Goal: Check status: Check status

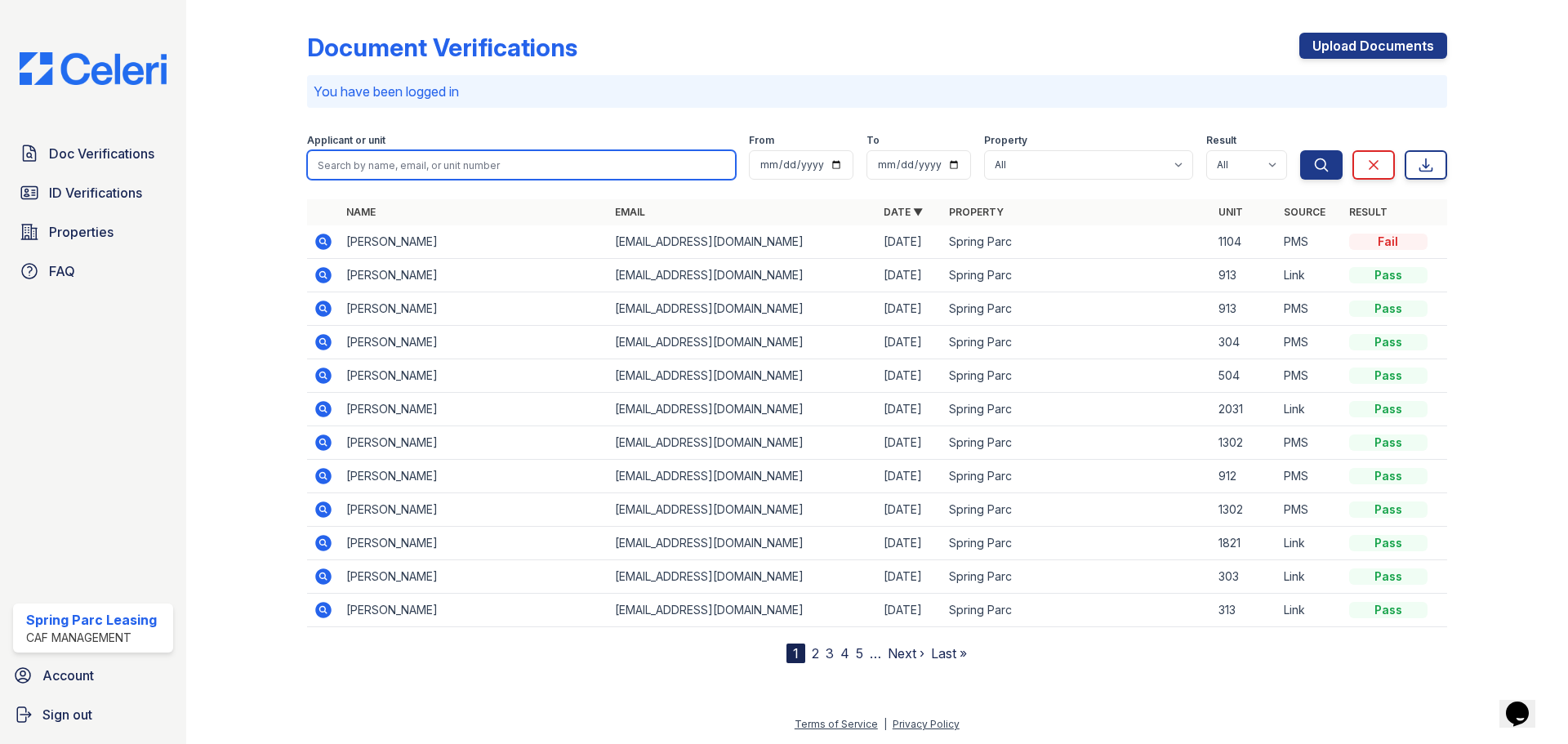
click at [372, 169] on input "search" at bounding box center [521, 165] width 429 height 29
type input "Francis"
click at [1300, 151] on button "Search" at bounding box center [1321, 165] width 42 height 29
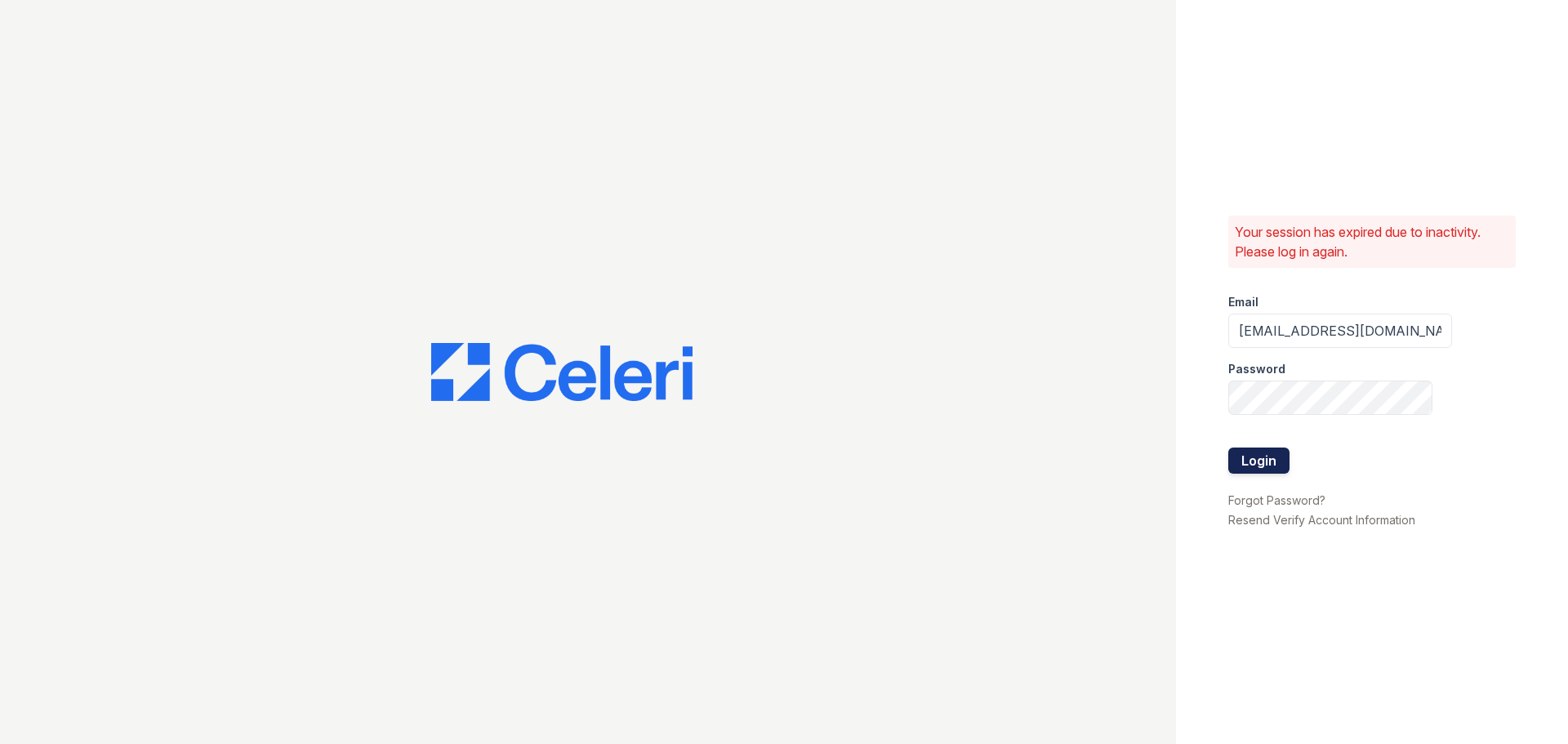
click at [1258, 463] on button "Login" at bounding box center [1259, 460] width 62 height 26
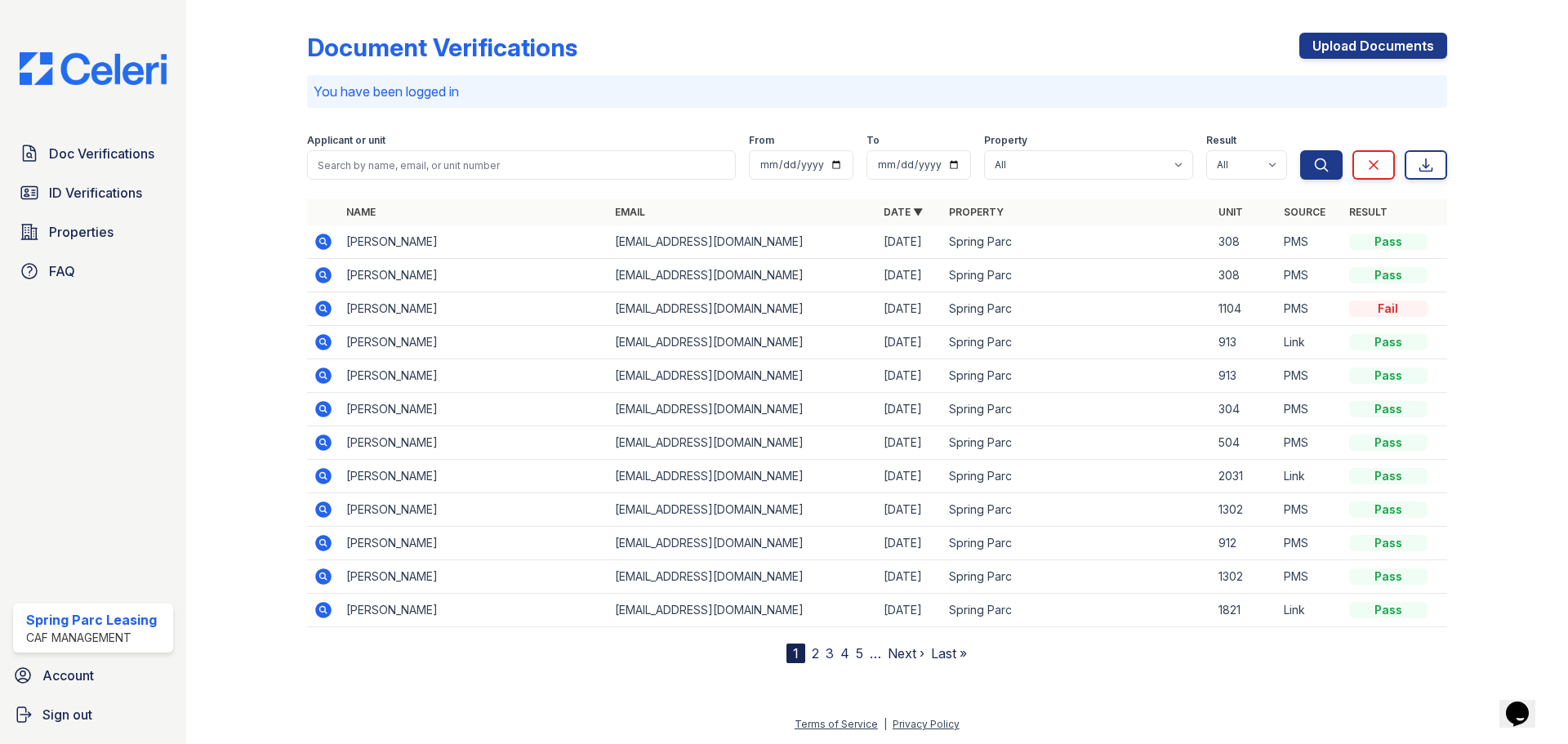
click at [322, 312] on icon at bounding box center [324, 309] width 17 height 17
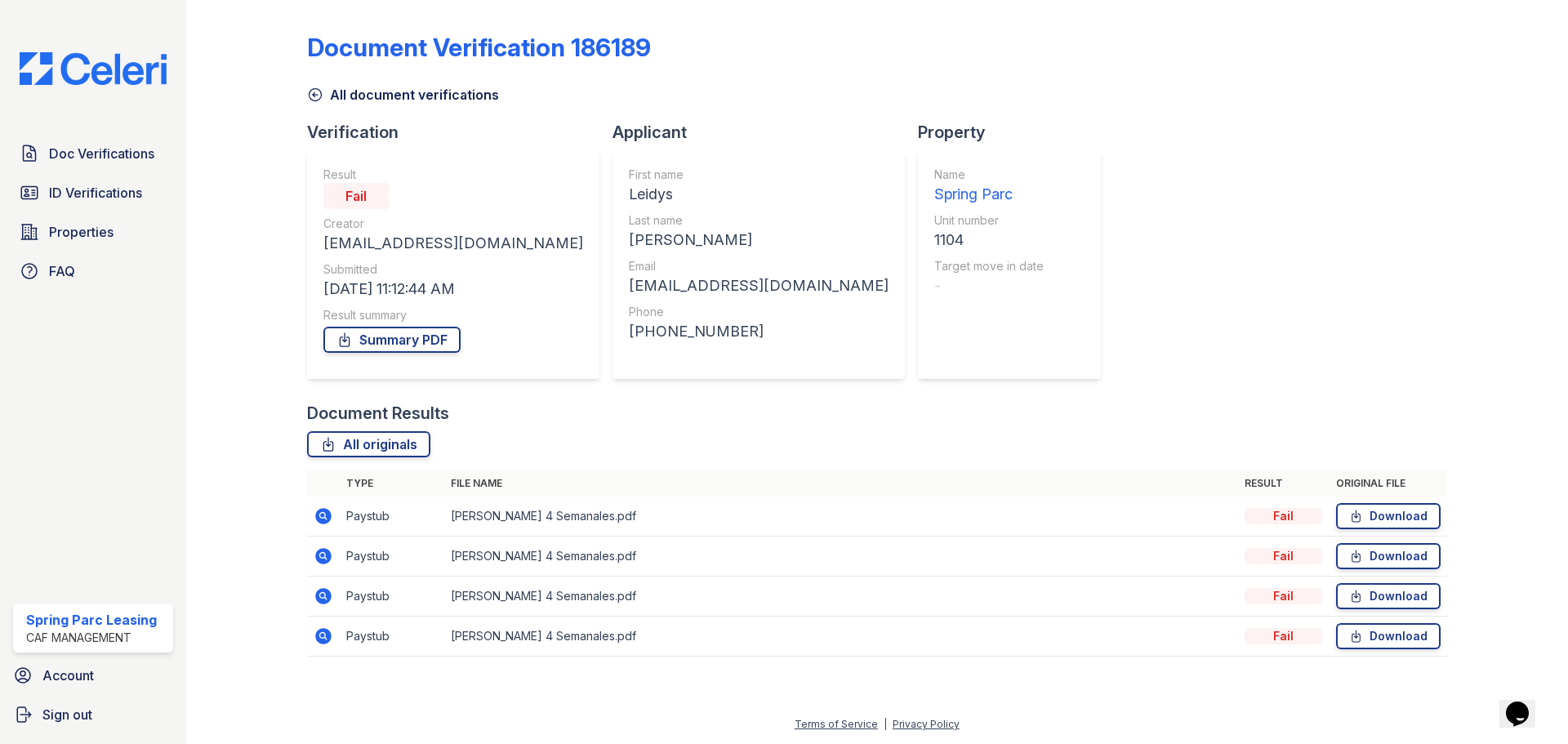
click at [325, 513] on icon at bounding box center [324, 516] width 20 height 20
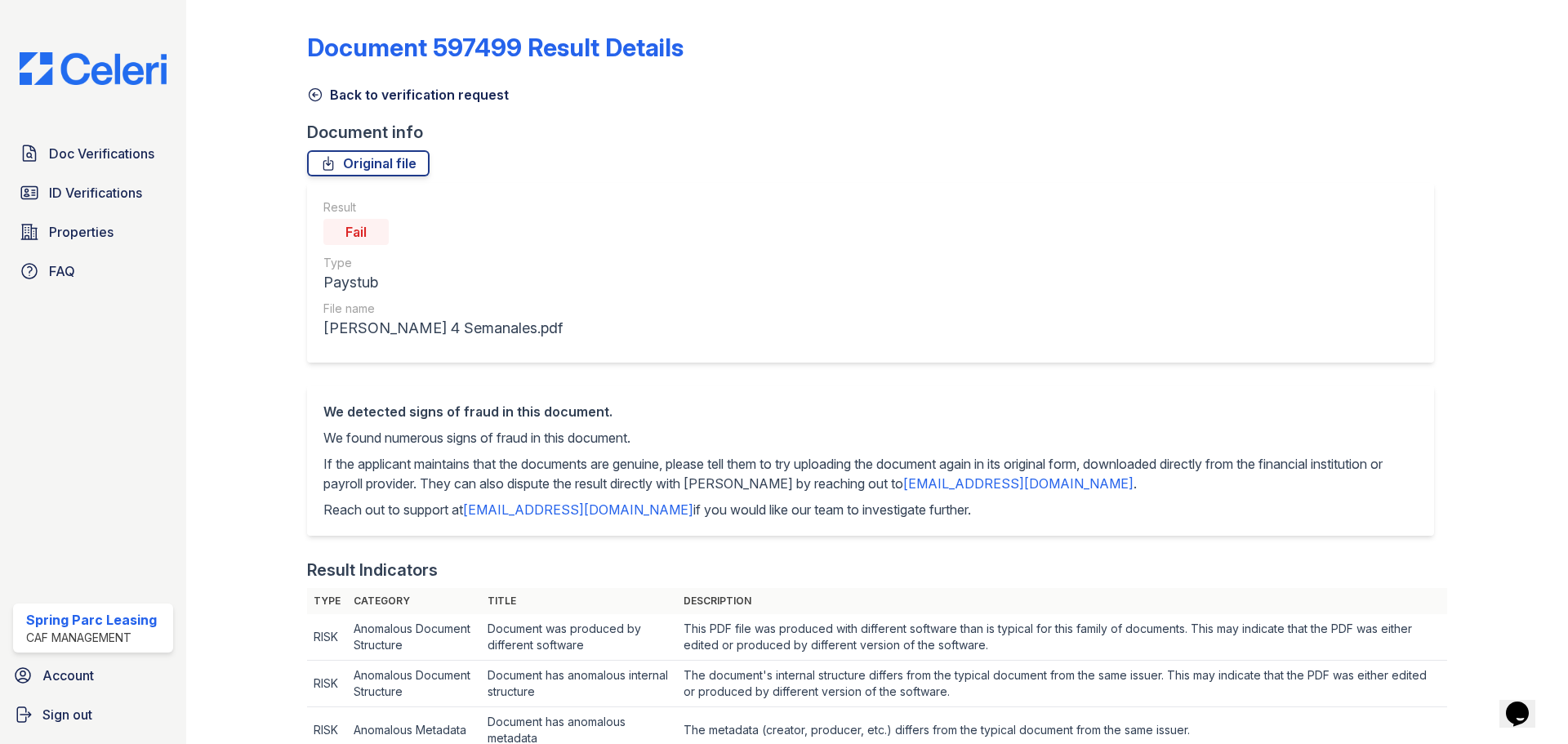
click at [312, 102] on icon at bounding box center [315, 95] width 17 height 17
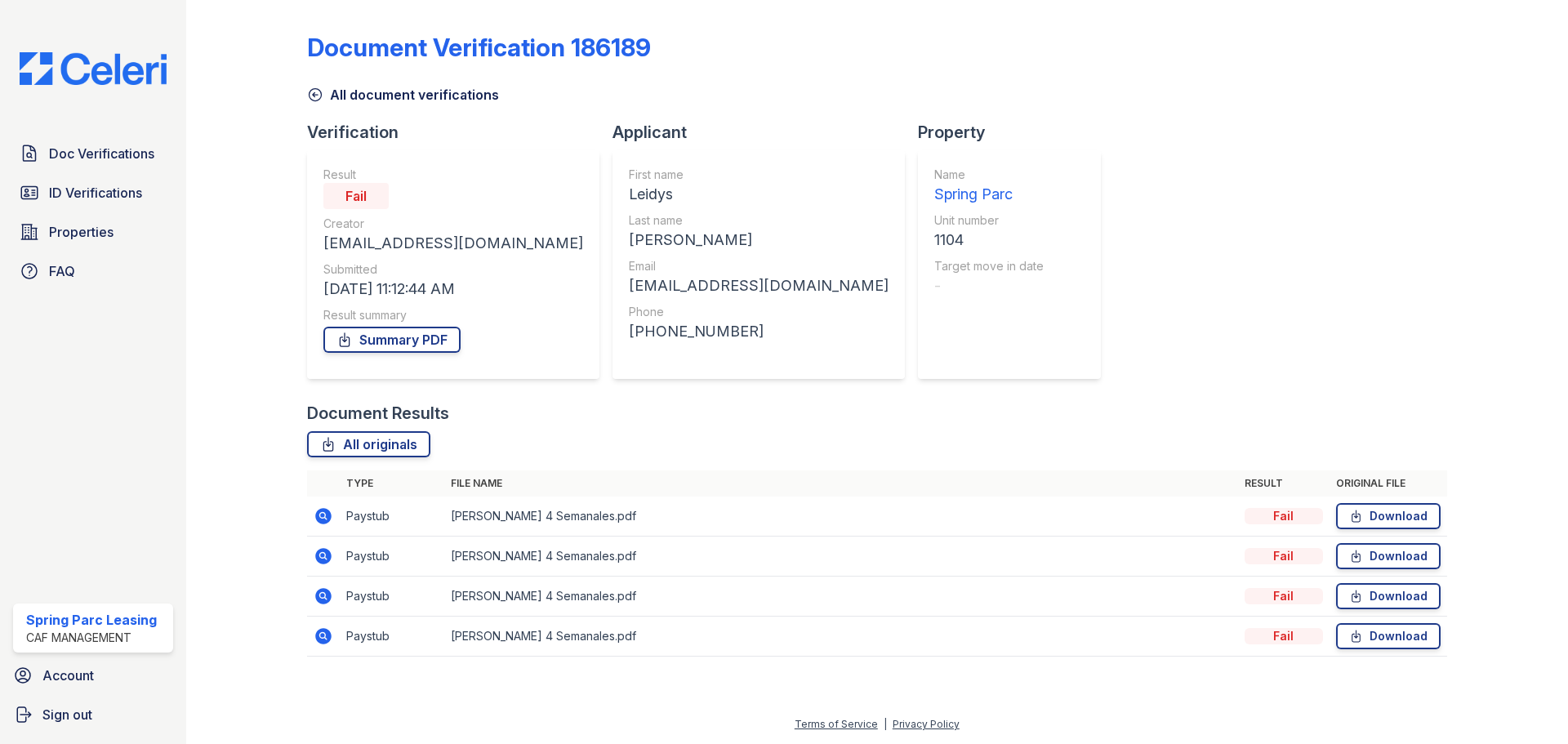
click at [325, 514] on icon at bounding box center [324, 516] width 20 height 20
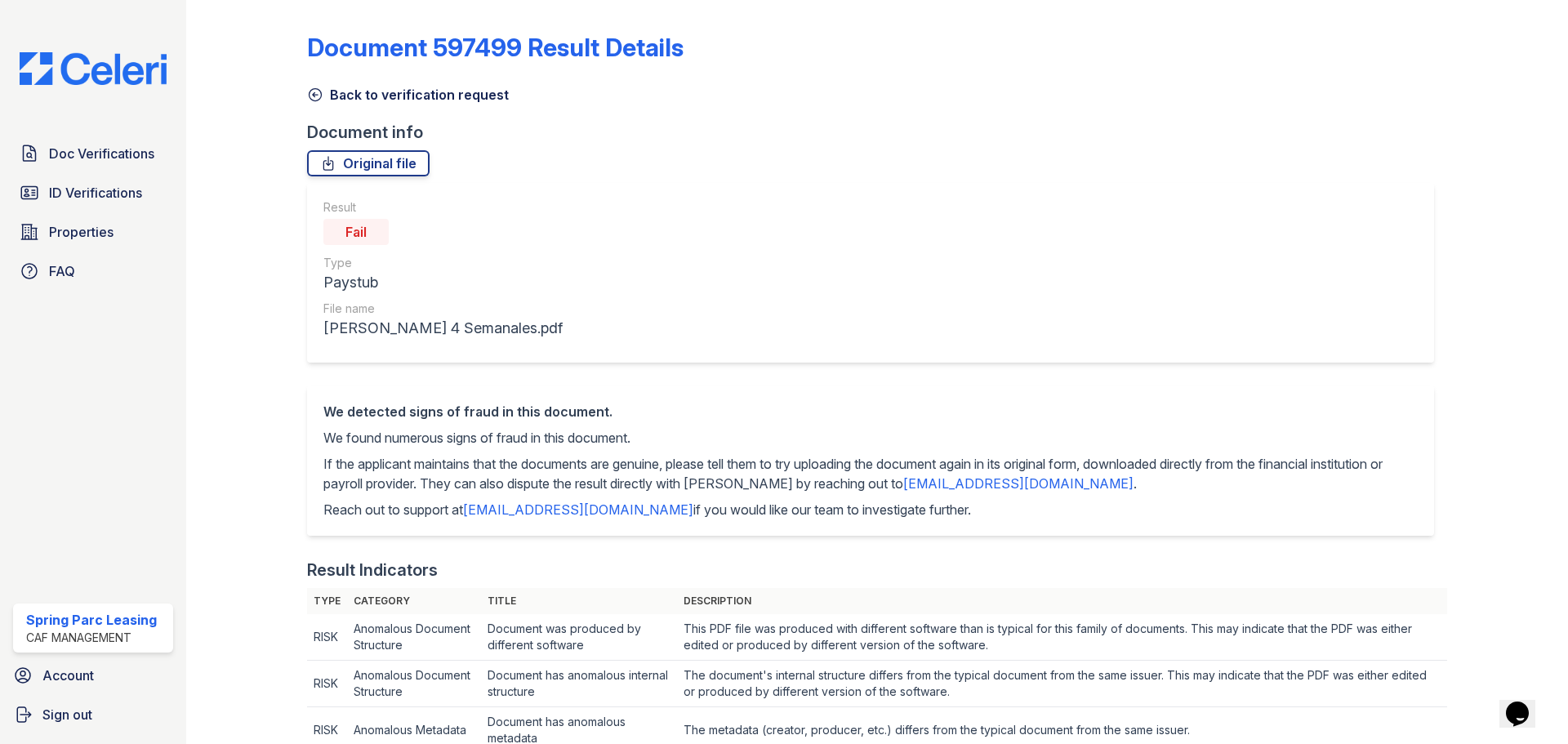
click at [314, 93] on icon at bounding box center [315, 95] width 12 height 12
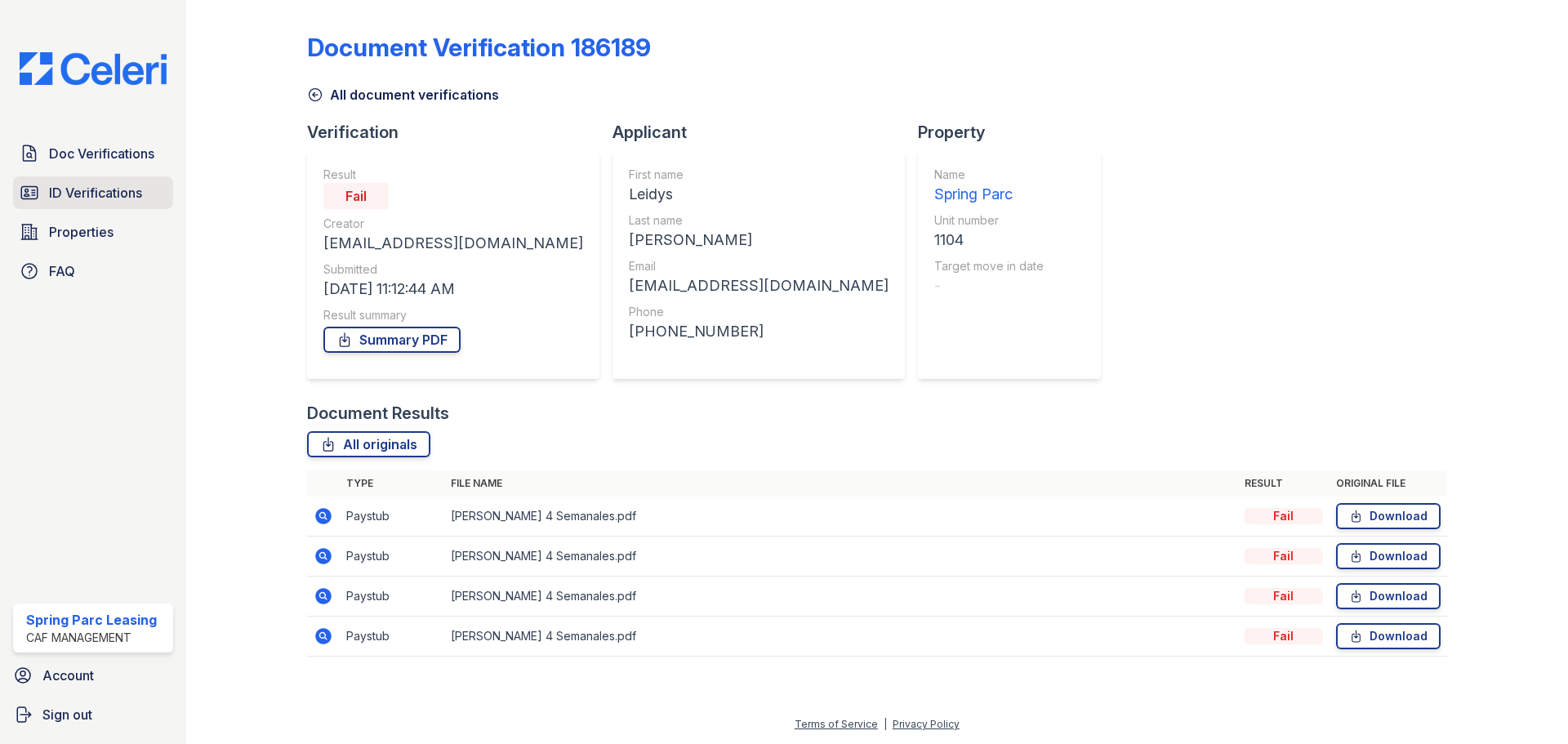
click at [86, 185] on span "ID Verifications" at bounding box center [96, 193] width 93 height 20
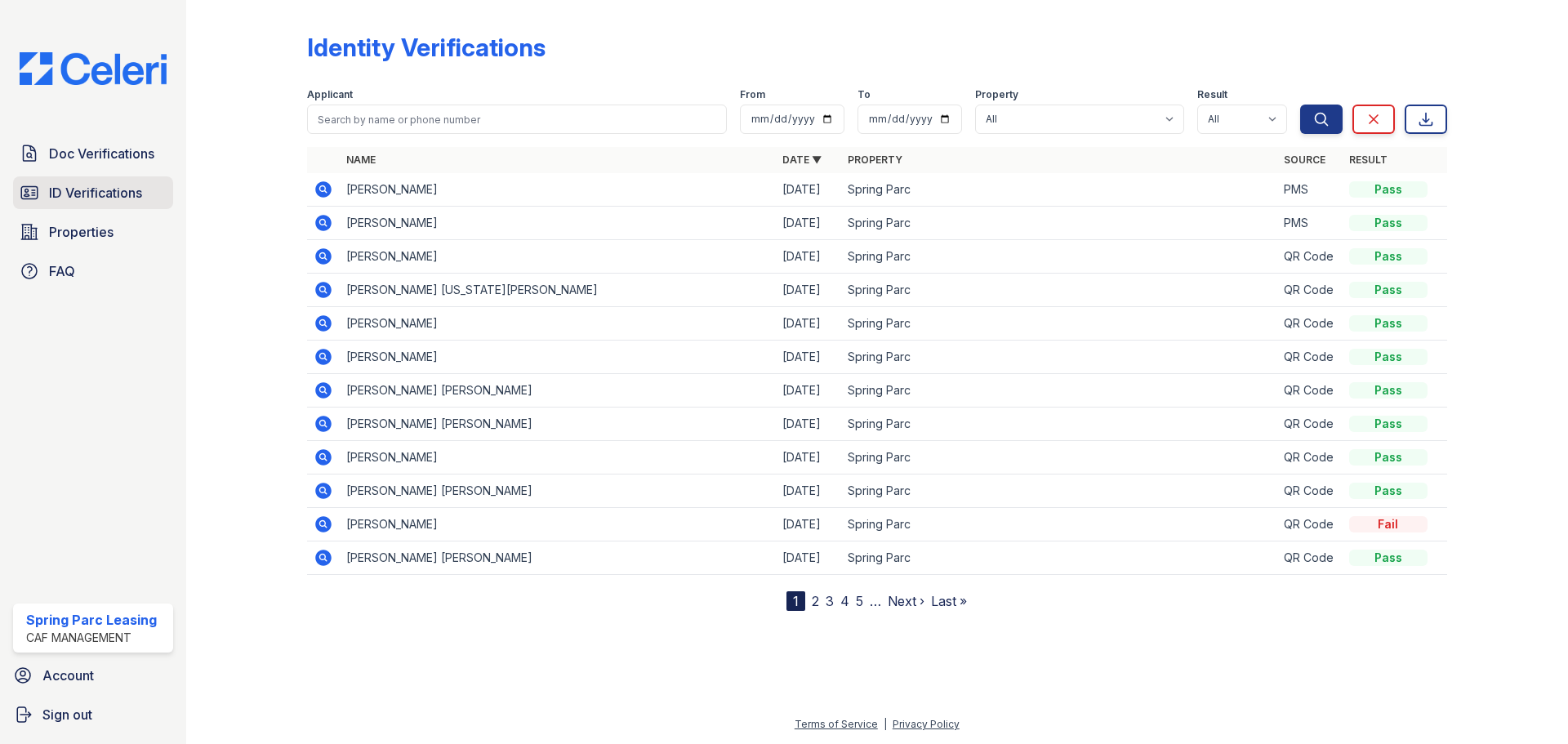
click at [97, 197] on span "ID Verifications" at bounding box center [96, 193] width 93 height 20
click at [107, 52] on img at bounding box center [93, 68] width 173 height 32
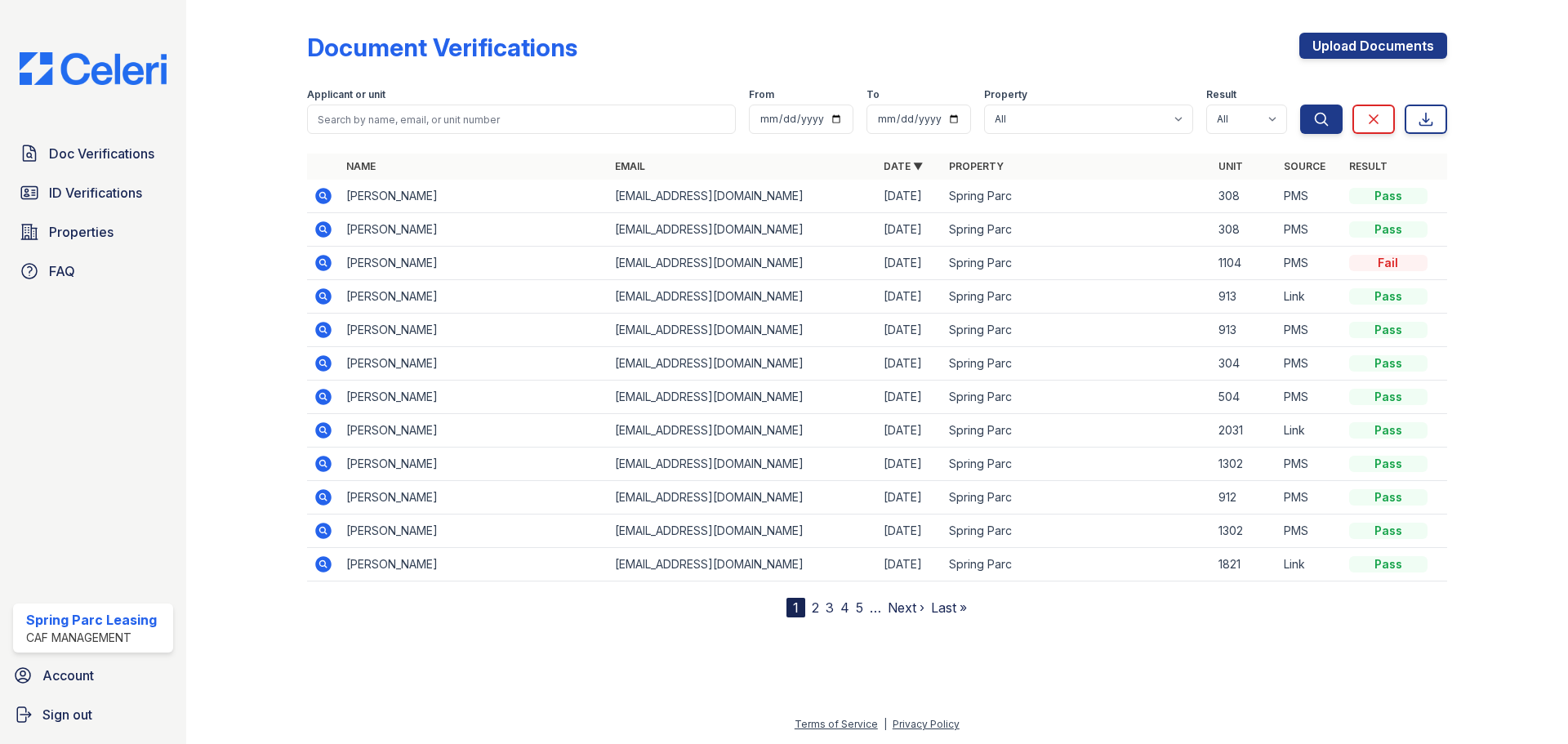
drag, startPoint x: 228, startPoint y: 208, endPoint x: 241, endPoint y: 200, distance: 15.3
click at [228, 207] on div at bounding box center [260, 312] width 95 height 611
click at [428, 111] on input "search" at bounding box center [521, 119] width 429 height 29
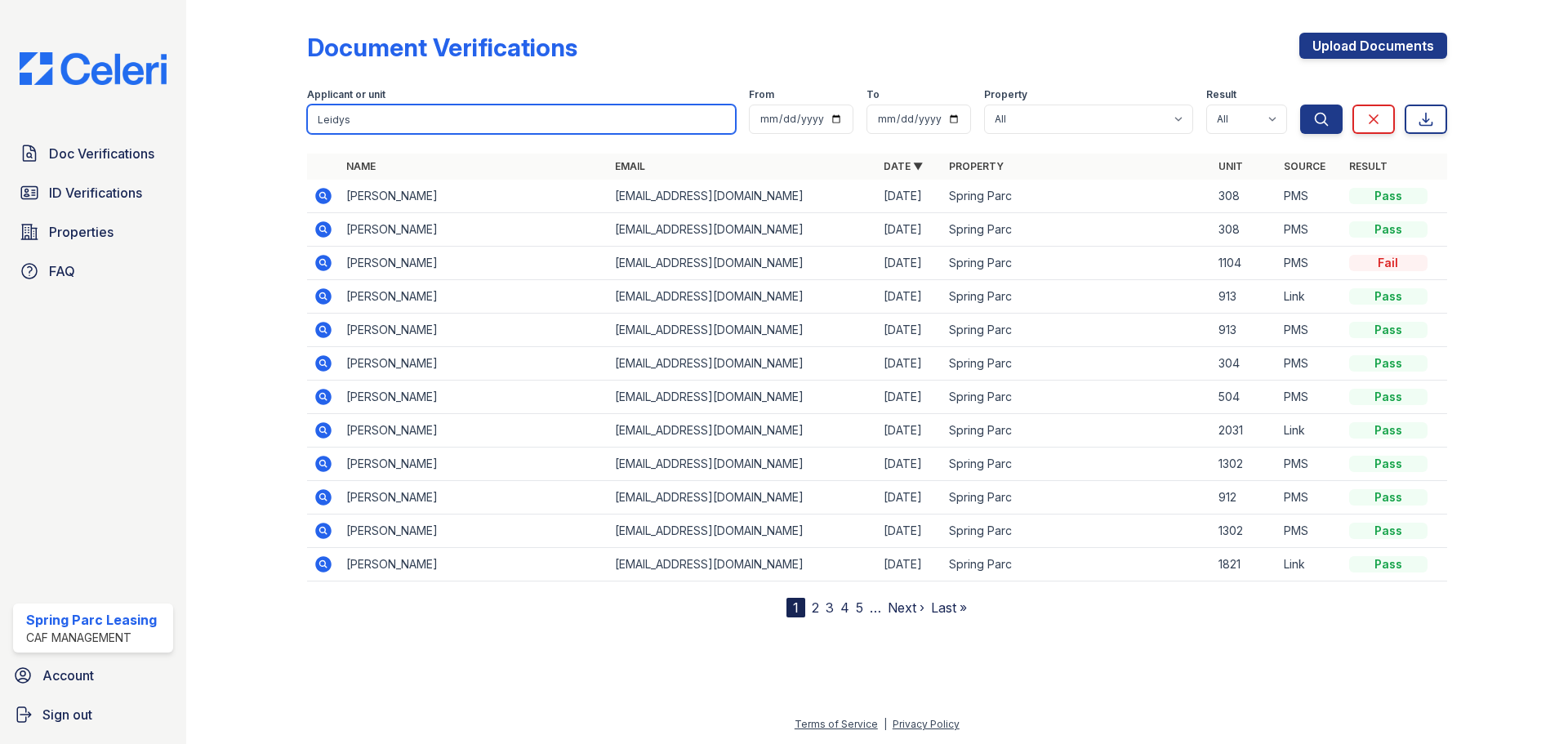
type input "Leidys"
click at [1300, 105] on button "Search" at bounding box center [1321, 119] width 42 height 29
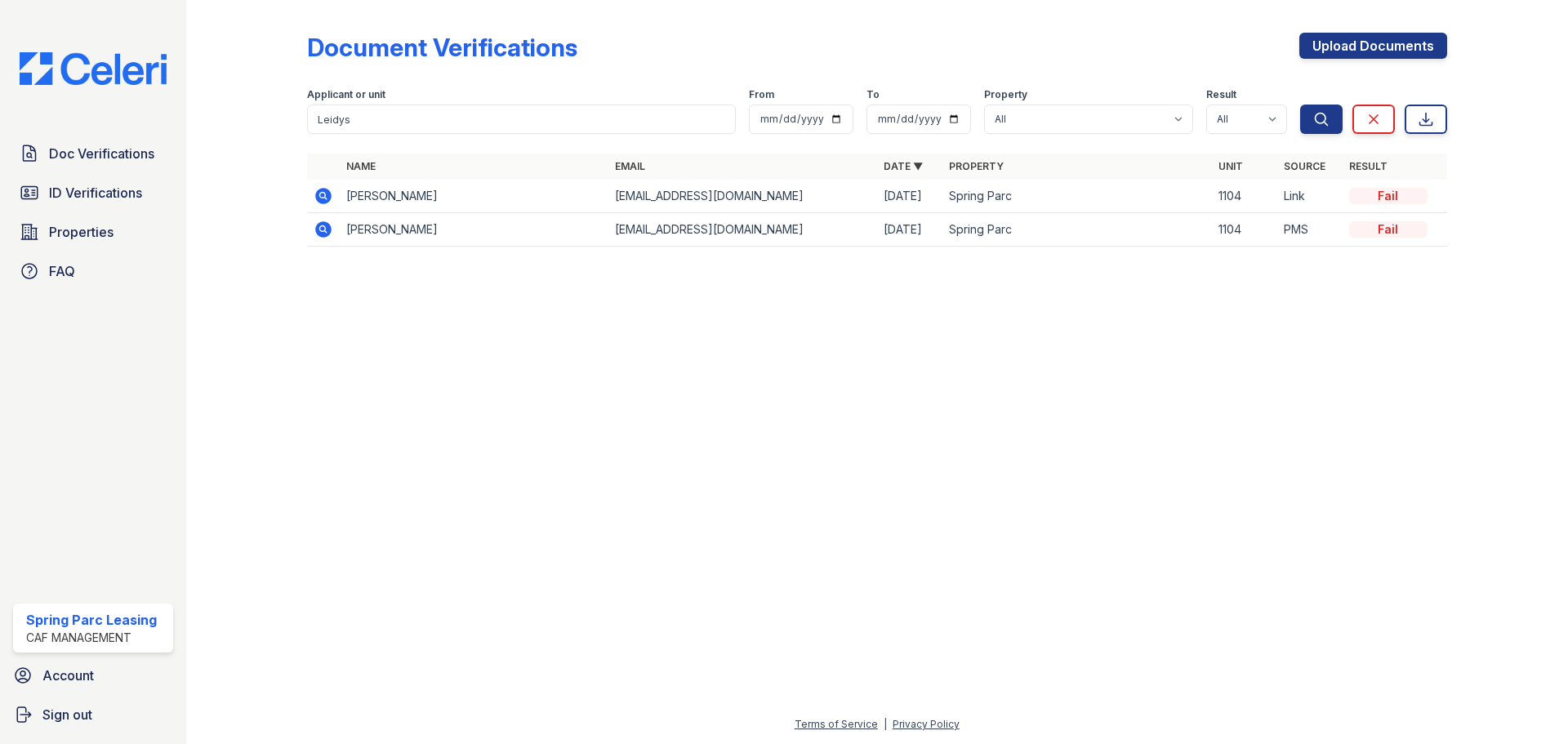
click at [274, 201] on div at bounding box center [260, 135] width 95 height 256
click at [327, 192] on icon at bounding box center [324, 196] width 17 height 17
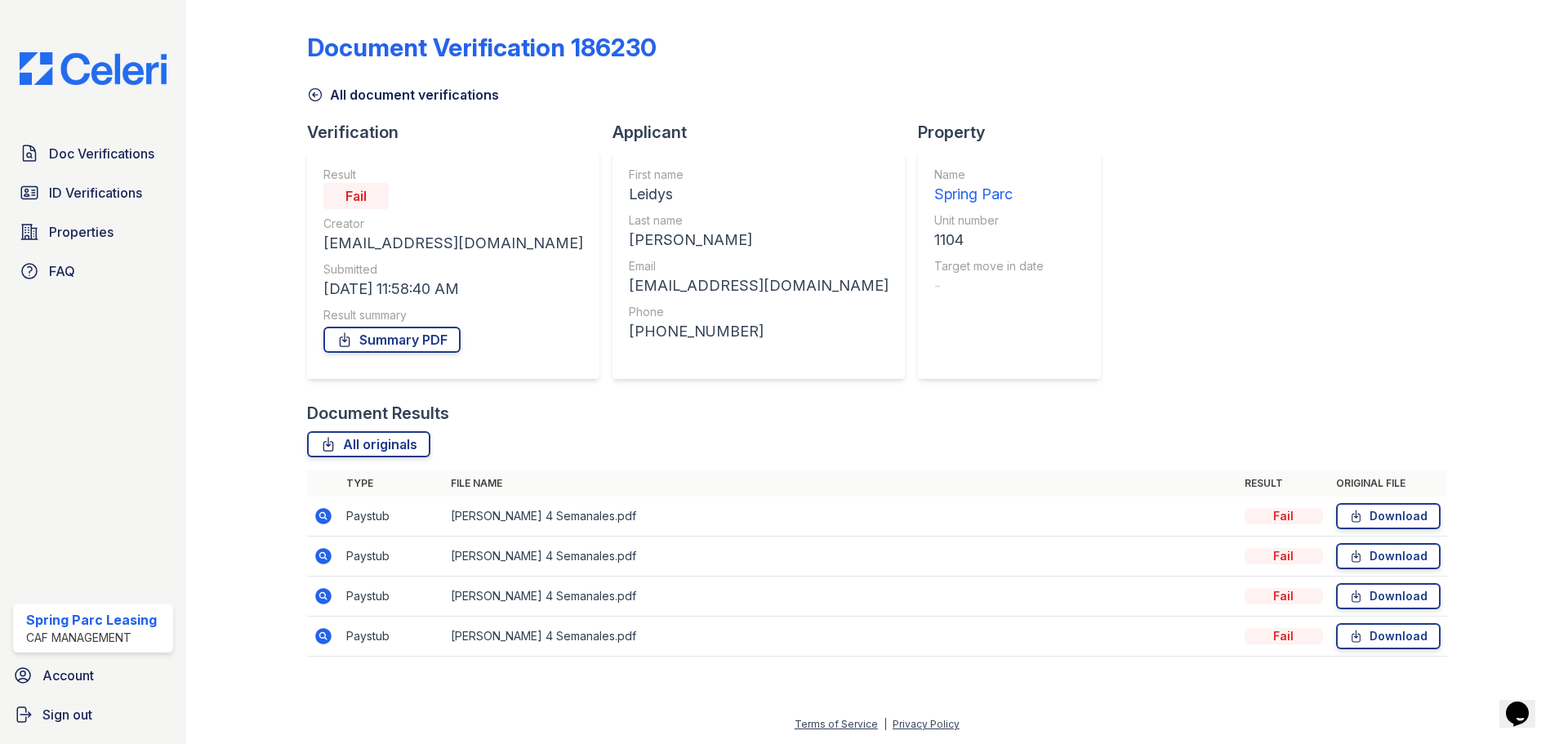
click at [328, 522] on icon at bounding box center [324, 516] width 17 height 17
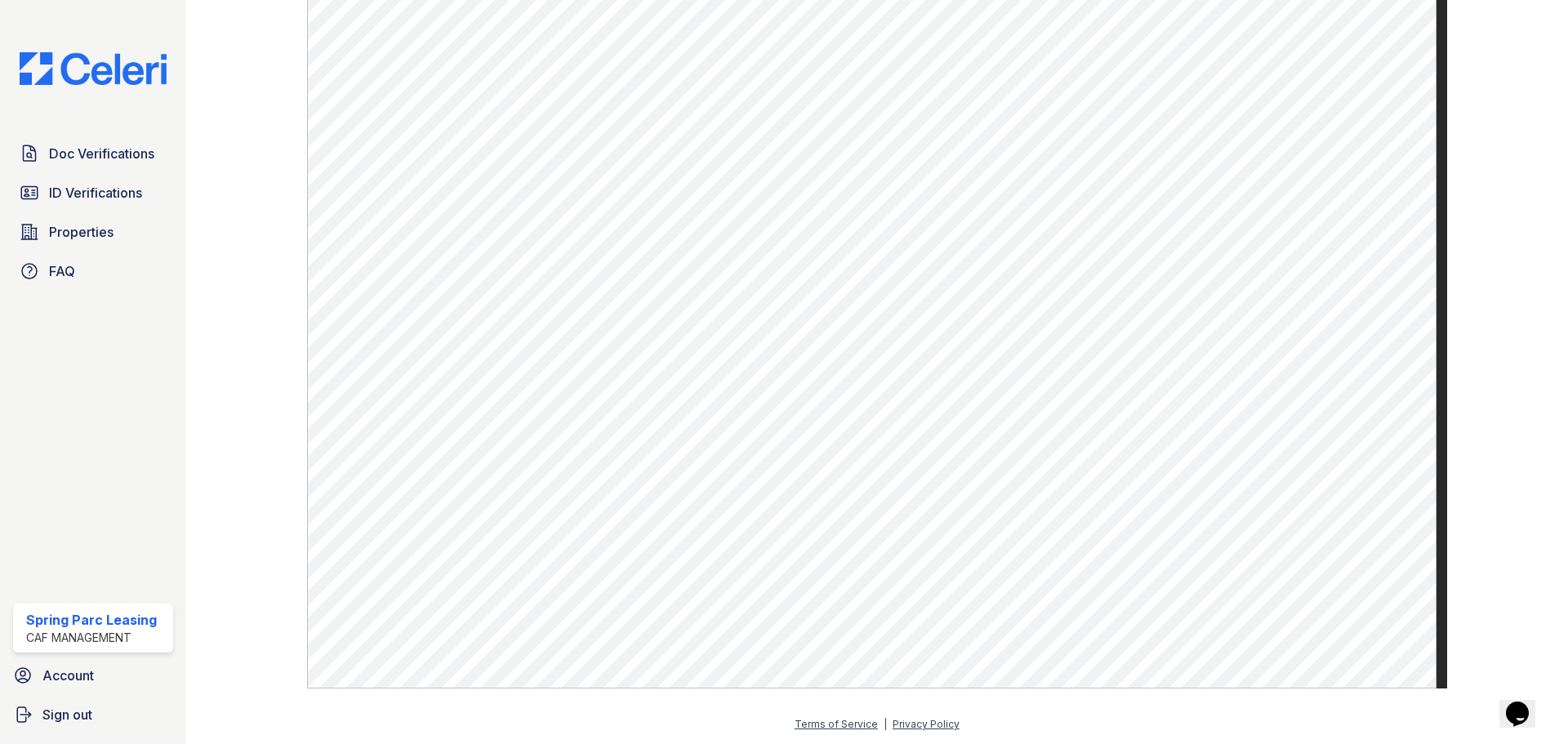
scroll to position [770, 0]
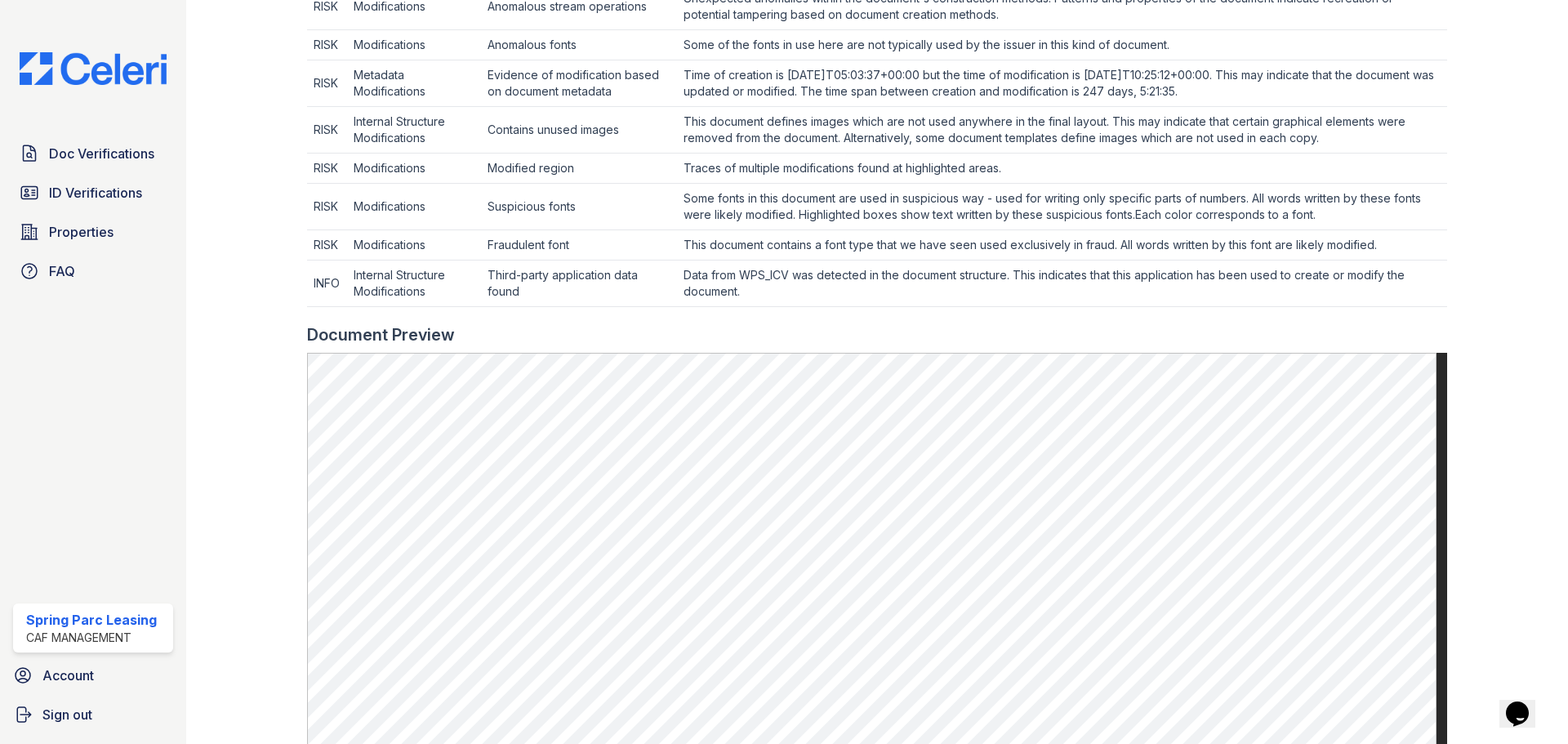
click at [1524, 528] on div at bounding box center [1495, 166] width 95 height 1860
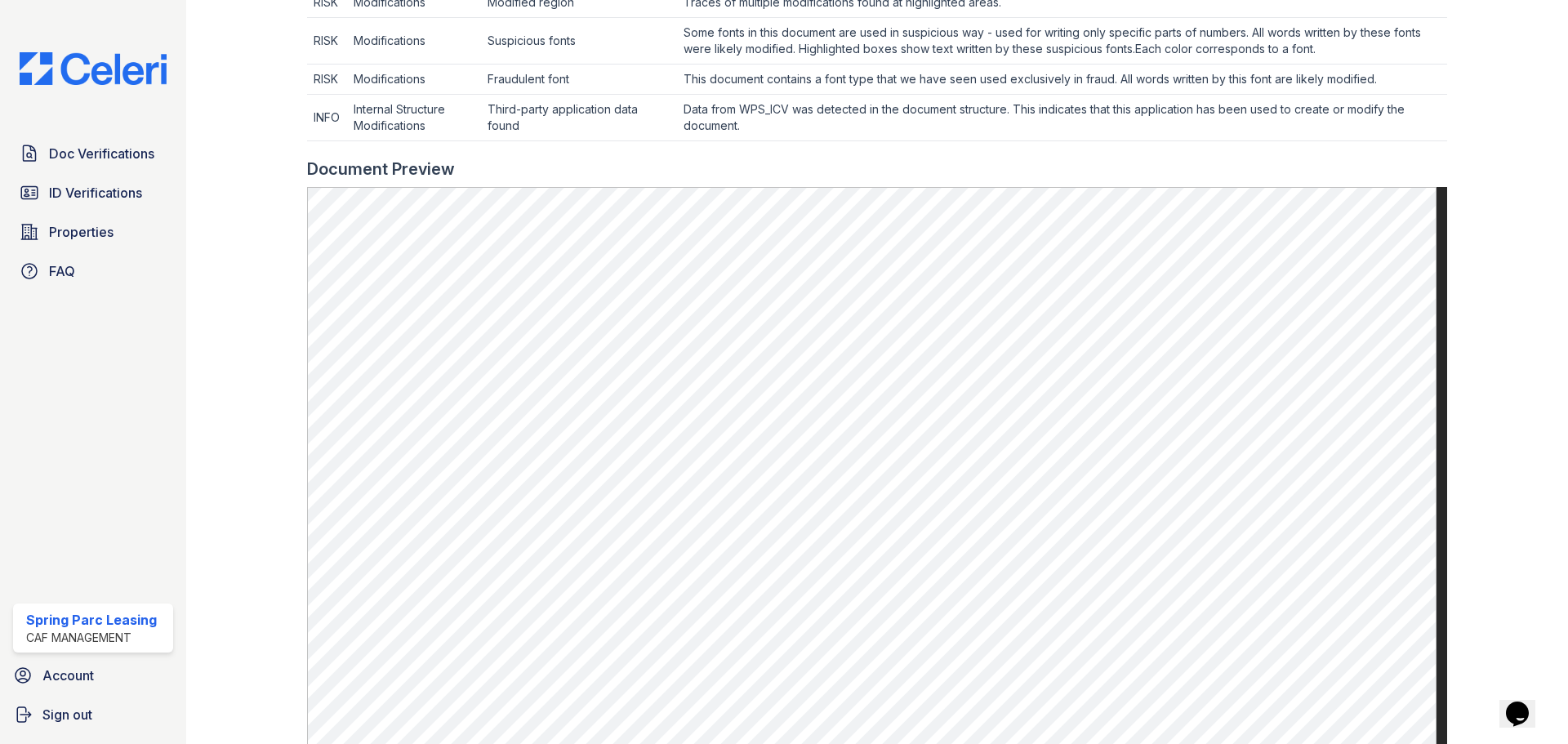
scroll to position [934, 0]
click at [1517, 305] on div at bounding box center [1495, 2] width 95 height 1860
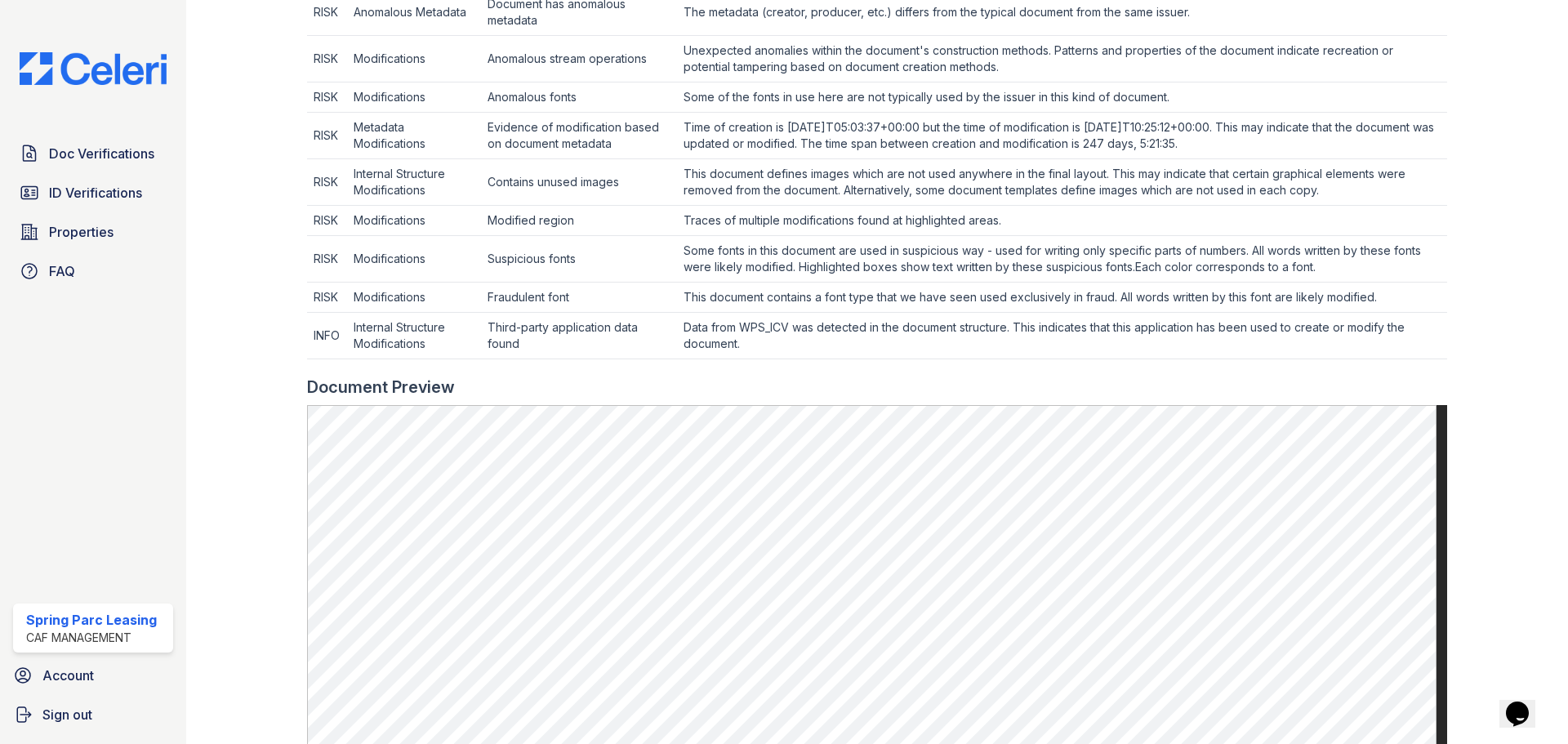
scroll to position [735, 0]
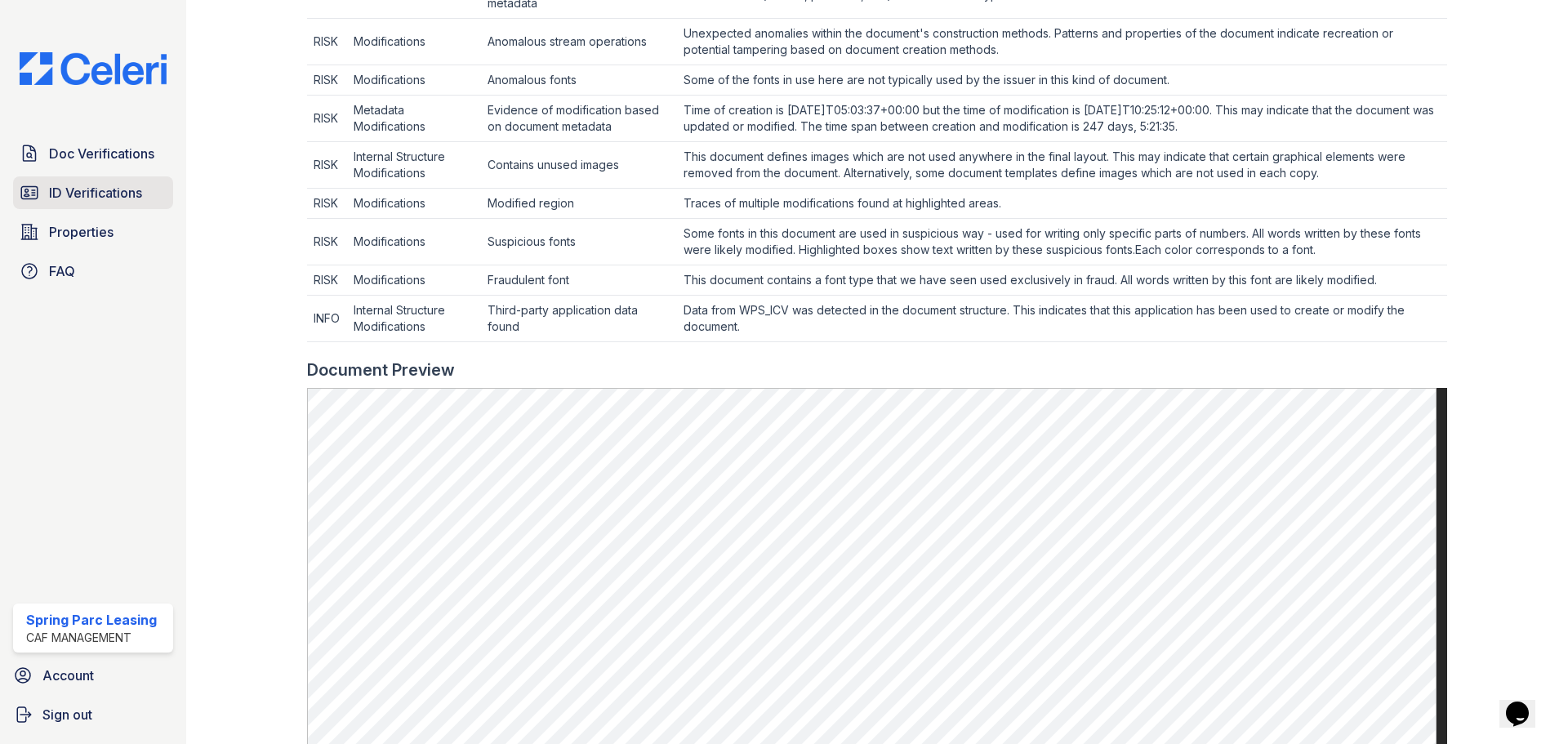
click at [122, 185] on span "ID Verifications" at bounding box center [96, 193] width 93 height 20
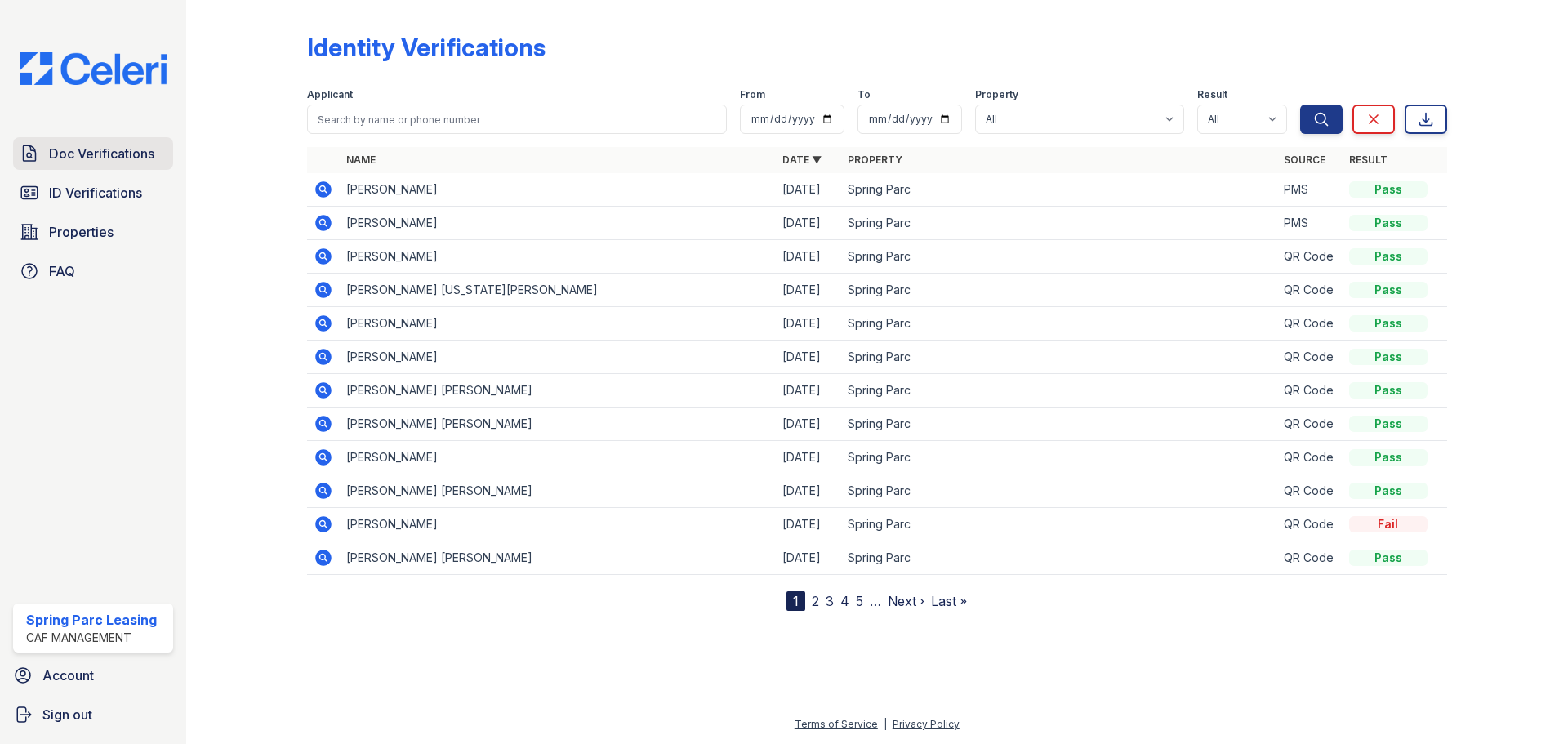
click at [107, 158] on span "Doc Verifications" at bounding box center [102, 154] width 106 height 20
